Goal: Use online tool/utility: Use online tool/utility

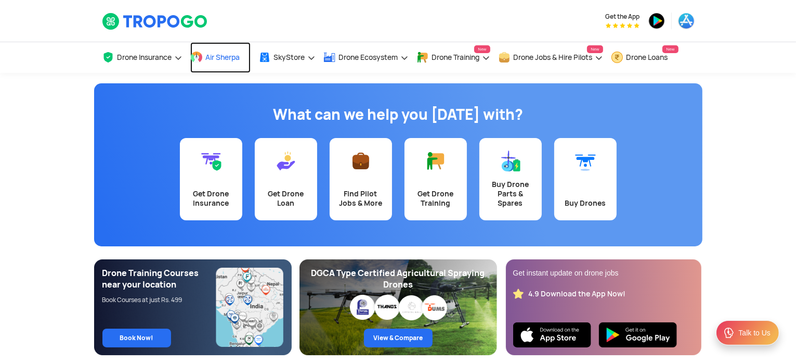
click at [199, 53] on span at bounding box center [196, 57] width 12 height 12
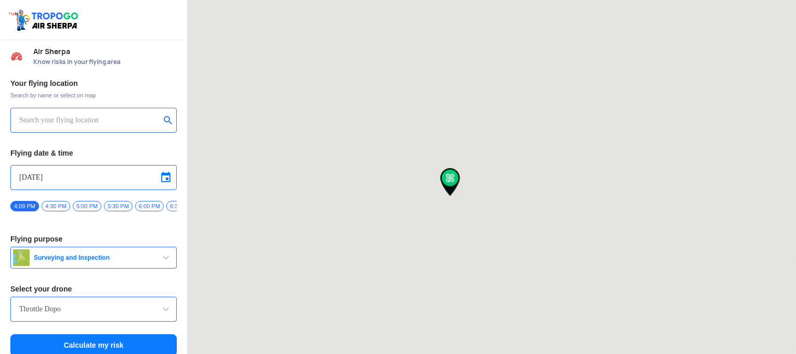
type input "144, Khattalwada, Wadgaon, Maharashtra 272176, India"
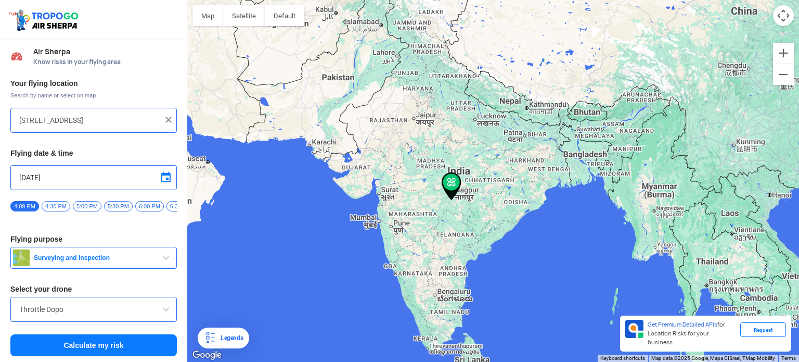
click at [168, 116] on img at bounding box center [168, 119] width 10 height 10
click at [120, 121] on input "text" at bounding box center [89, 120] width 141 height 12
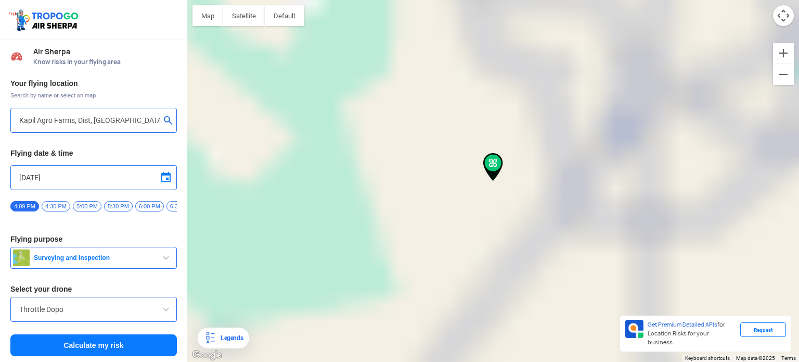
type input "Kotwaldoddi, Telangana, India"
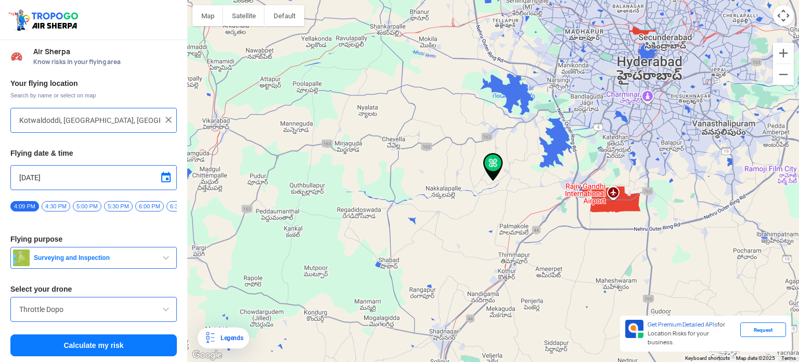
scroll to position [4, 0]
click at [101, 255] on span "Surveying and Inspection" at bounding box center [95, 257] width 130 height 8
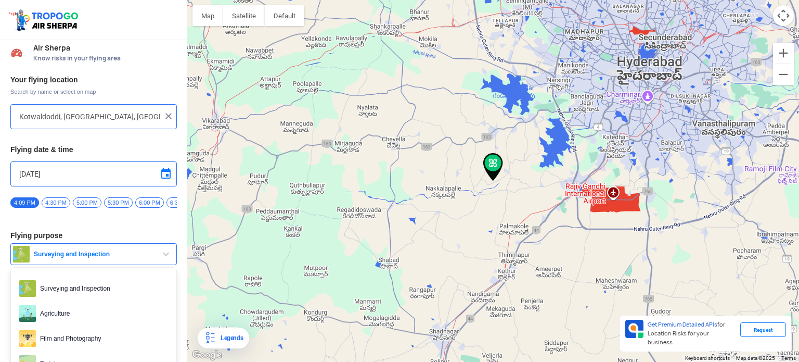
scroll to position [95, 0]
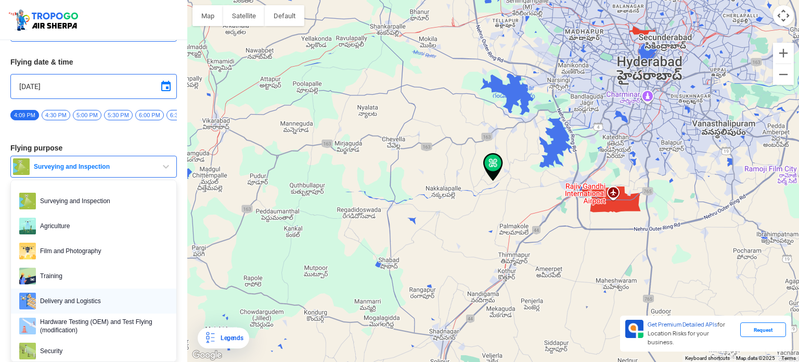
click at [53, 298] on span "Delivery and Logistics" at bounding box center [102, 300] width 132 height 17
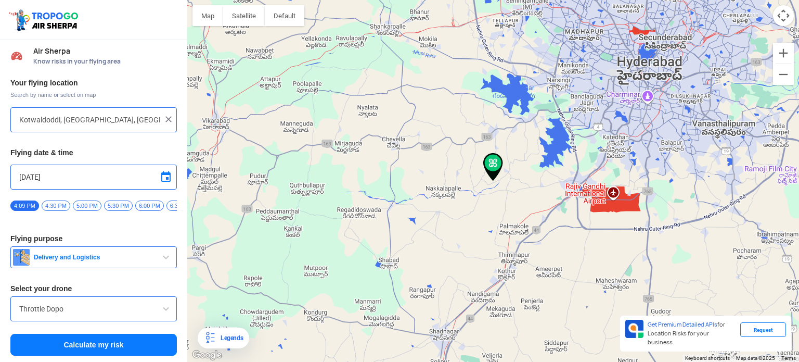
click at [60, 307] on input "Throttle Dopo" at bounding box center [93, 308] width 149 height 12
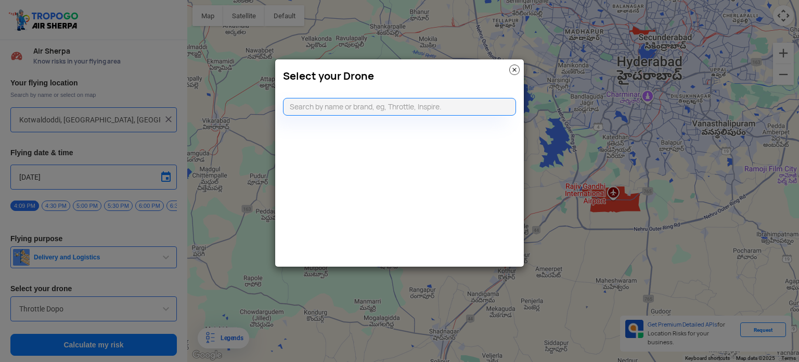
click at [515, 66] on img at bounding box center [514, 70] width 10 height 10
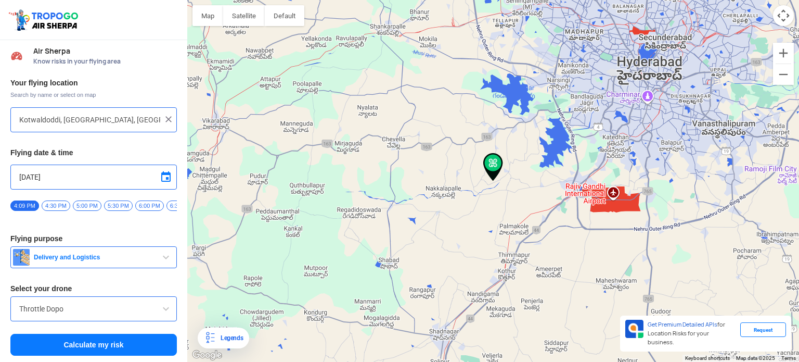
click at [110, 347] on button "Calculate my risk" at bounding box center [93, 344] width 166 height 22
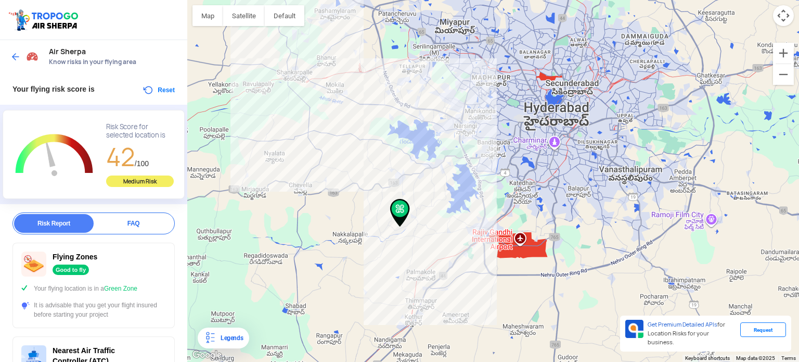
drag, startPoint x: 427, startPoint y: 280, endPoint x: 368, endPoint y: 248, distance: 66.8
click at [368, 248] on div at bounding box center [493, 181] width 612 height 362
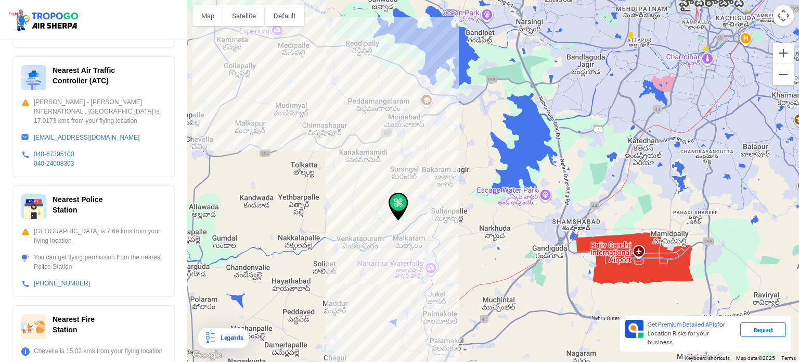
scroll to position [280, 0]
click at [734, 162] on div at bounding box center [493, 181] width 612 height 362
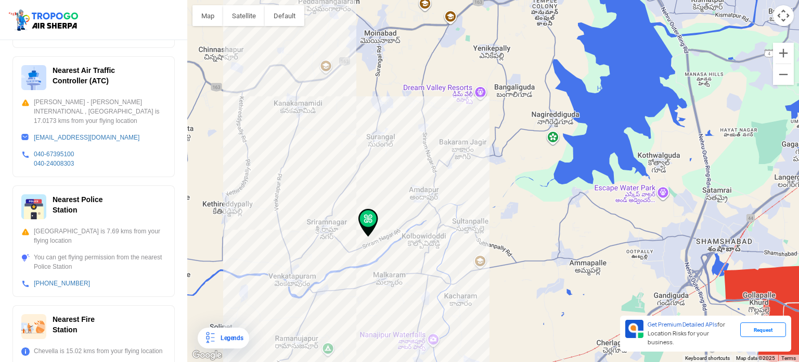
drag, startPoint x: 392, startPoint y: 93, endPoint x: 387, endPoint y: 212, distance: 119.2
click at [387, 212] on div at bounding box center [493, 181] width 612 height 362
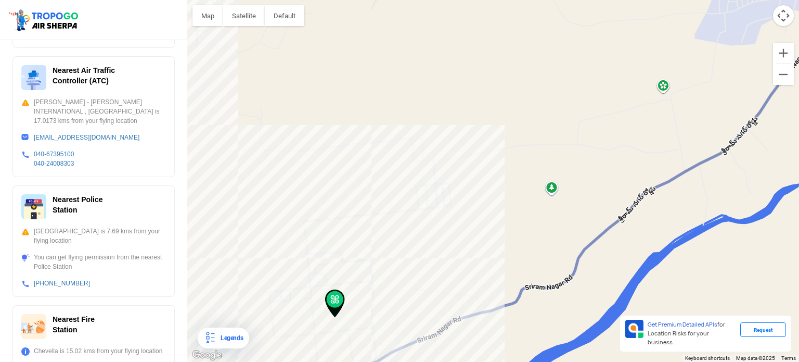
click at [379, 247] on div at bounding box center [493, 181] width 612 height 362
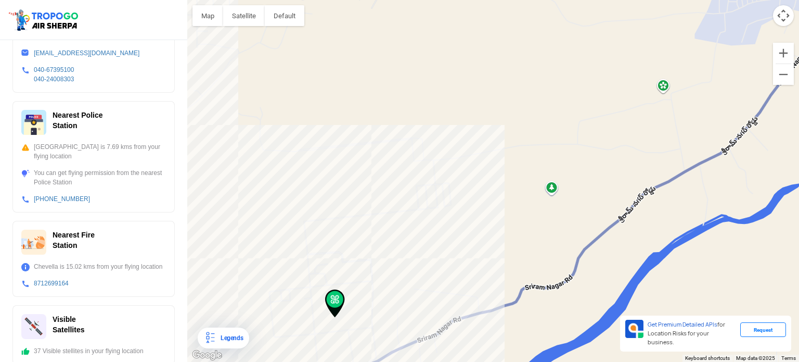
scroll to position [0, 0]
